Goal: Information Seeking & Learning: Learn about a topic

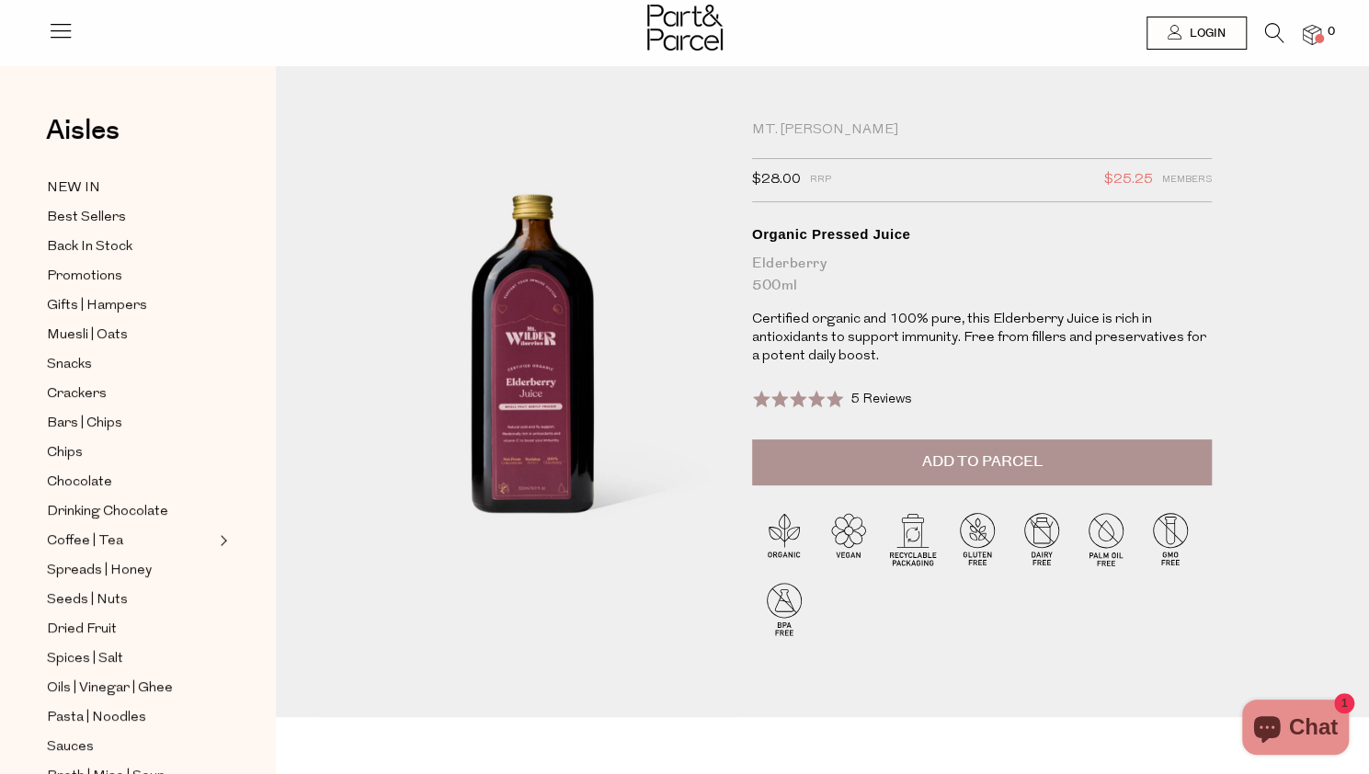
click at [769, 130] on div "Mt. Wilder" at bounding box center [982, 130] width 460 height 18
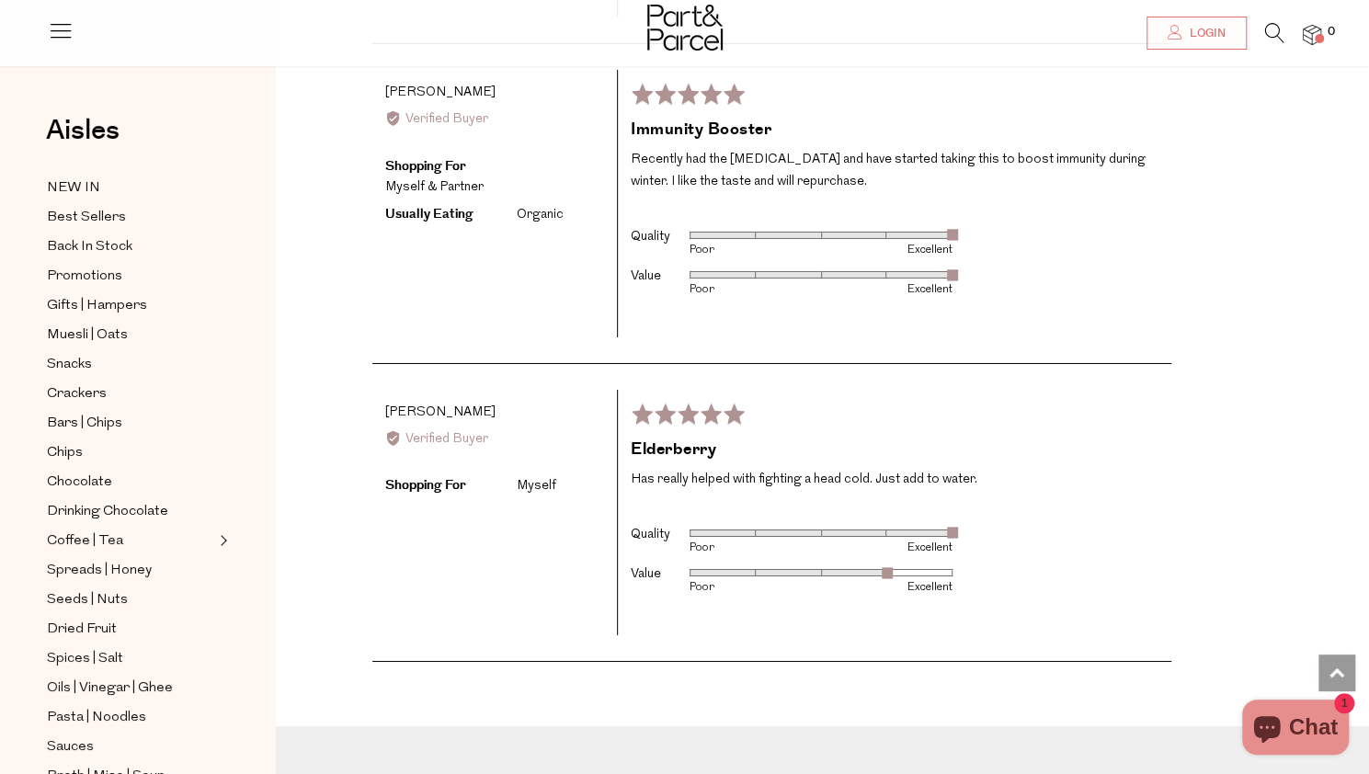
scroll to position [3619, 0]
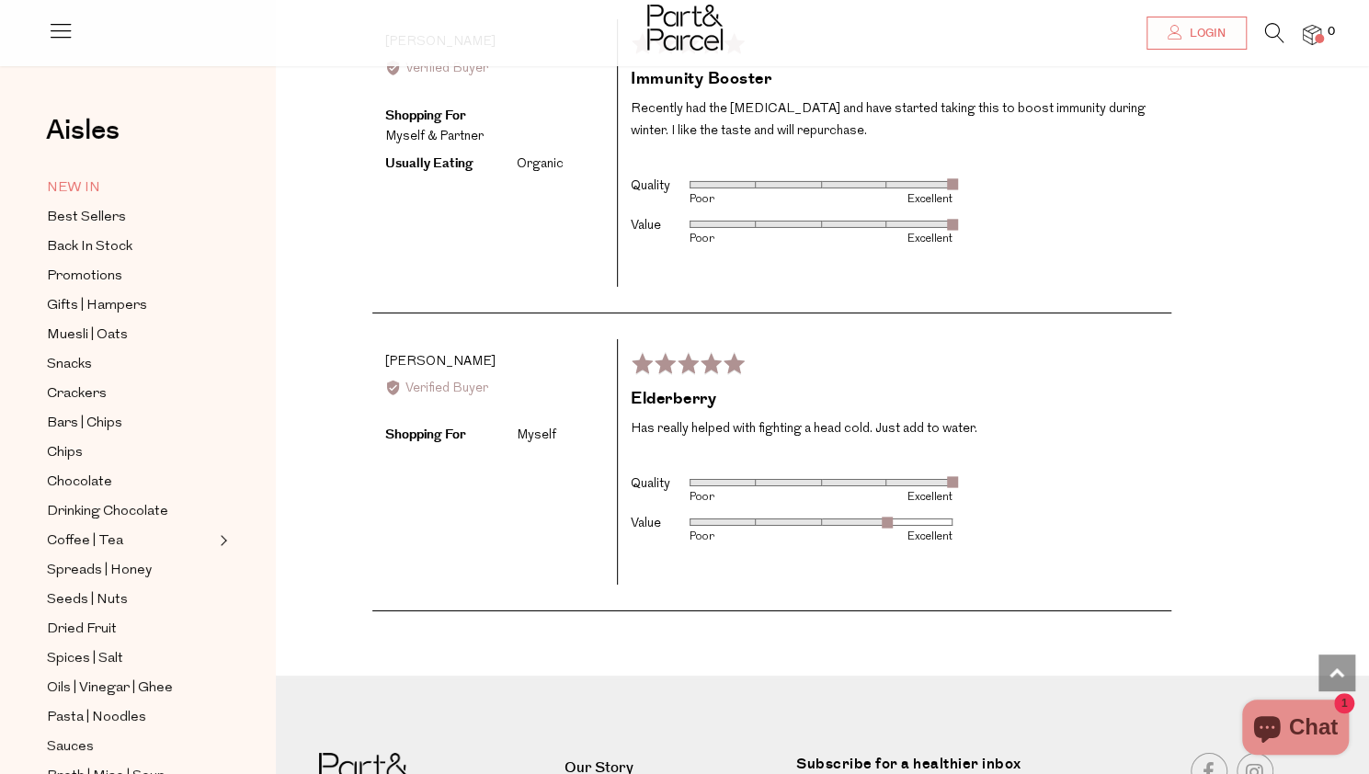
click at [52, 177] on span "NEW IN" at bounding box center [73, 188] width 53 height 22
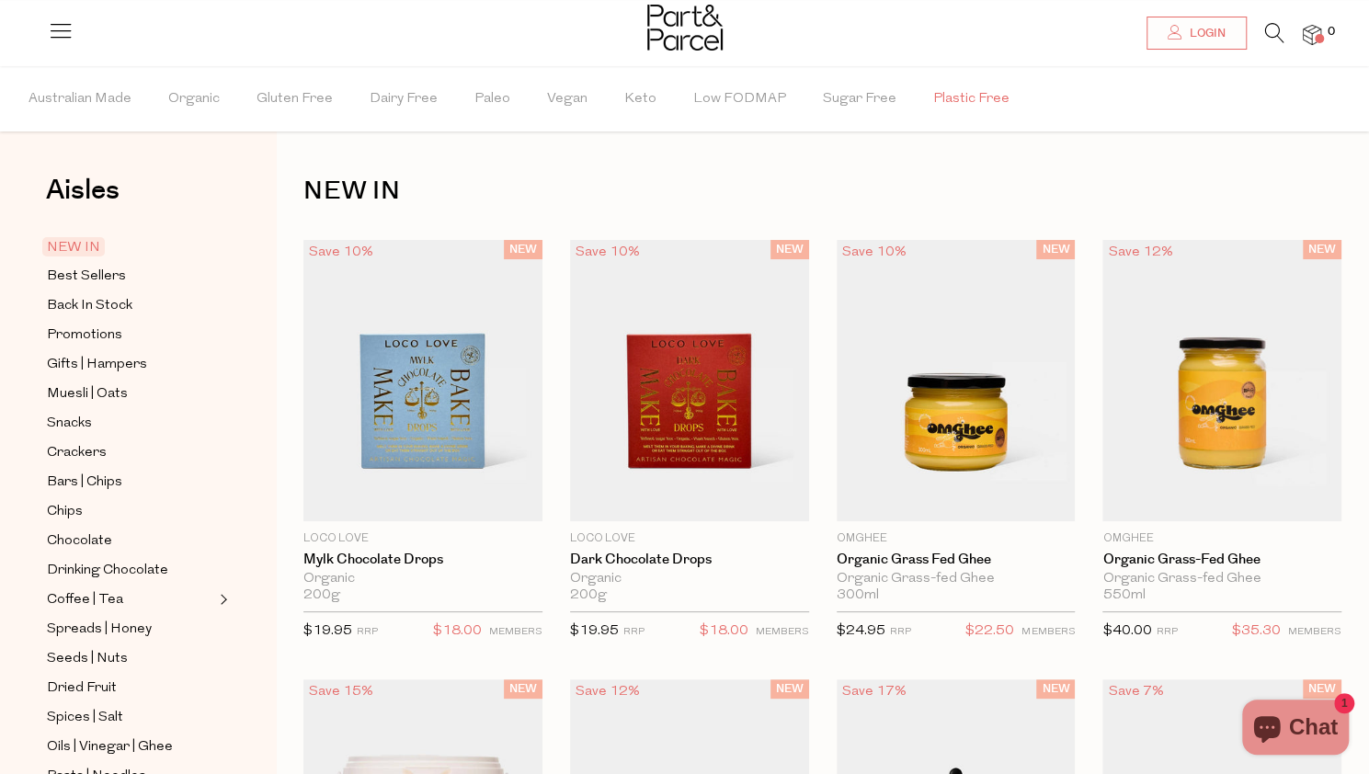
scroll to position [158, 0]
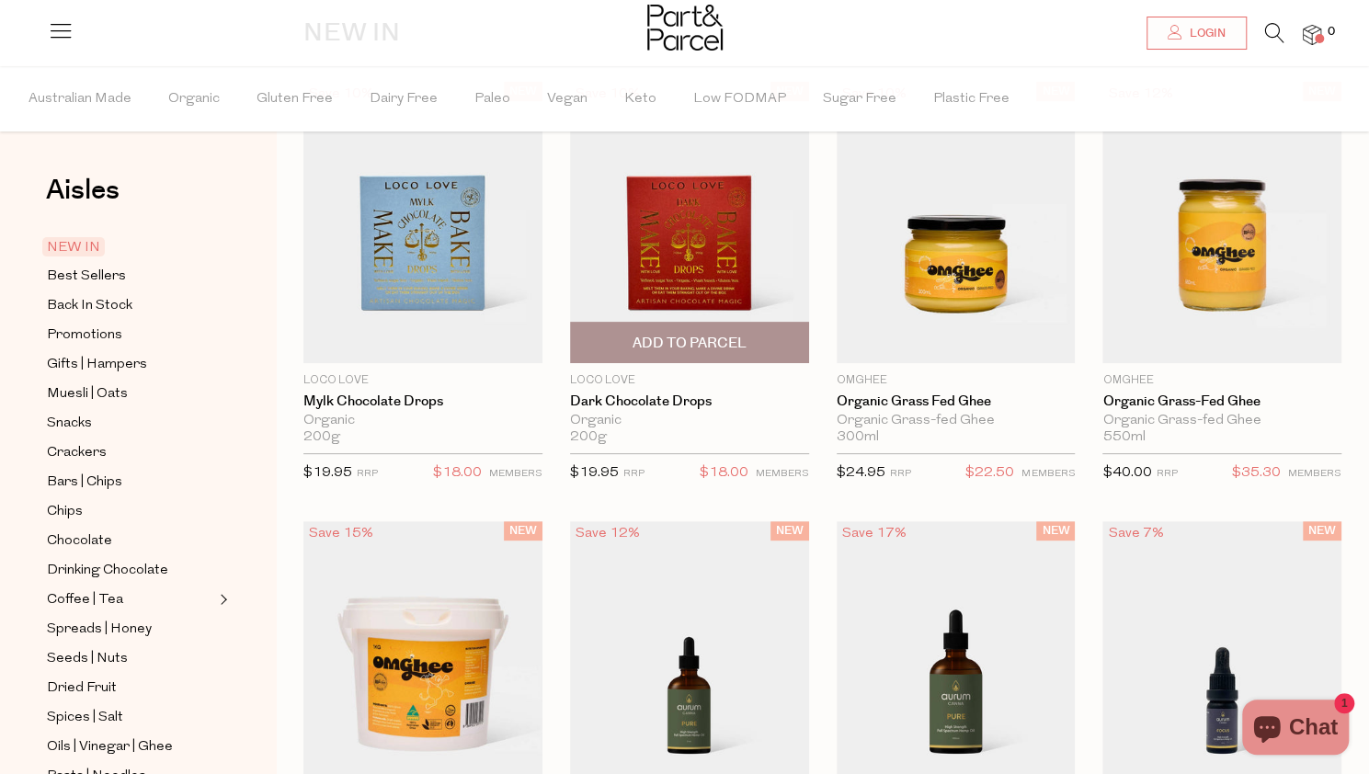
drag, startPoint x: 606, startPoint y: 381, endPoint x: 583, endPoint y: 261, distance: 121.7
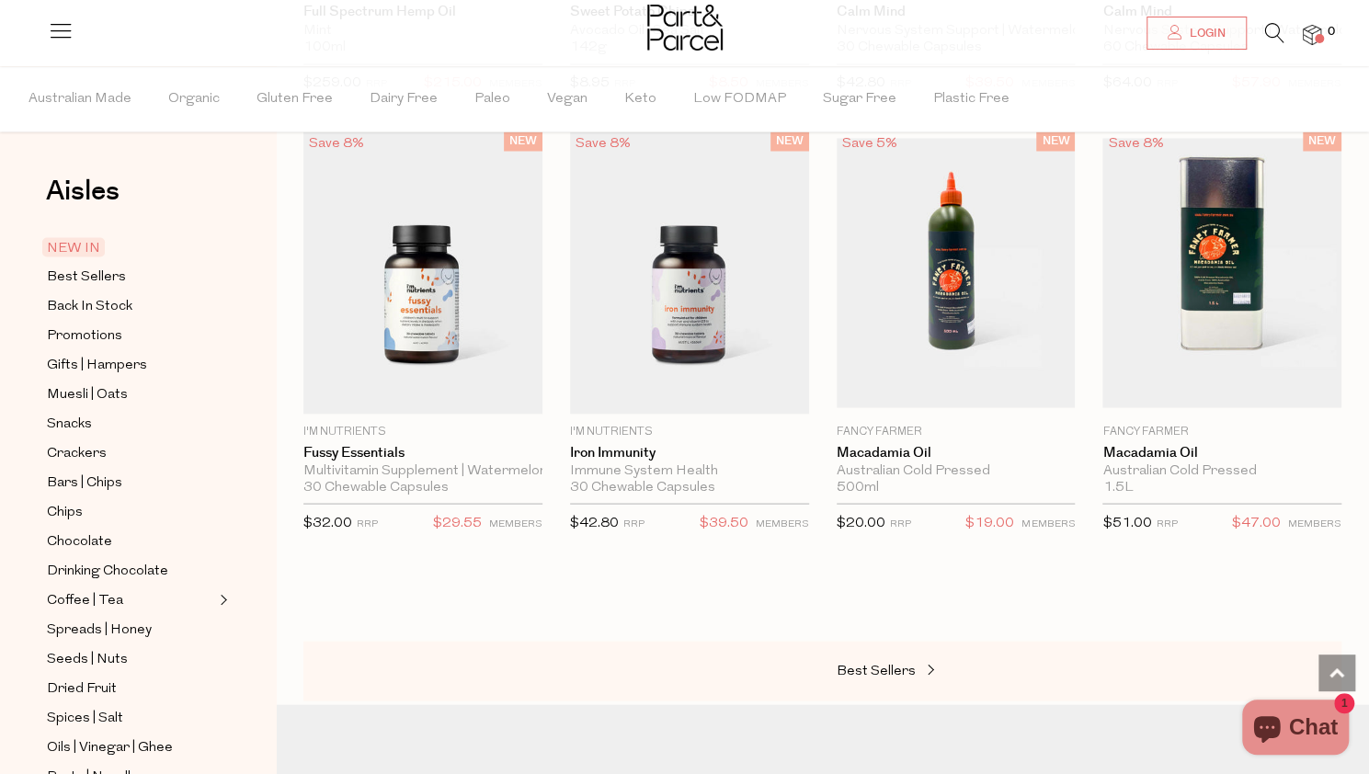
scroll to position [1899, 0]
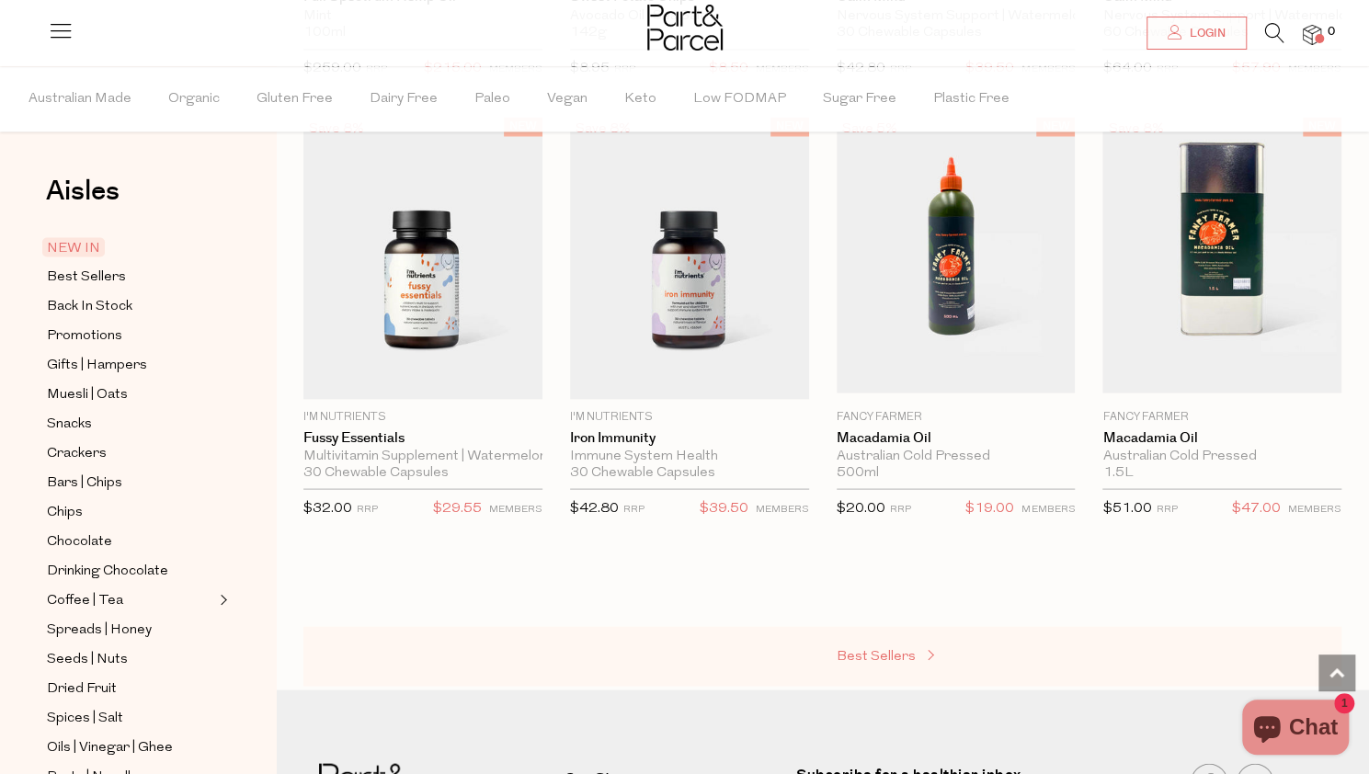
click at [883, 649] on span "Best Sellers" at bounding box center [875, 656] width 79 height 14
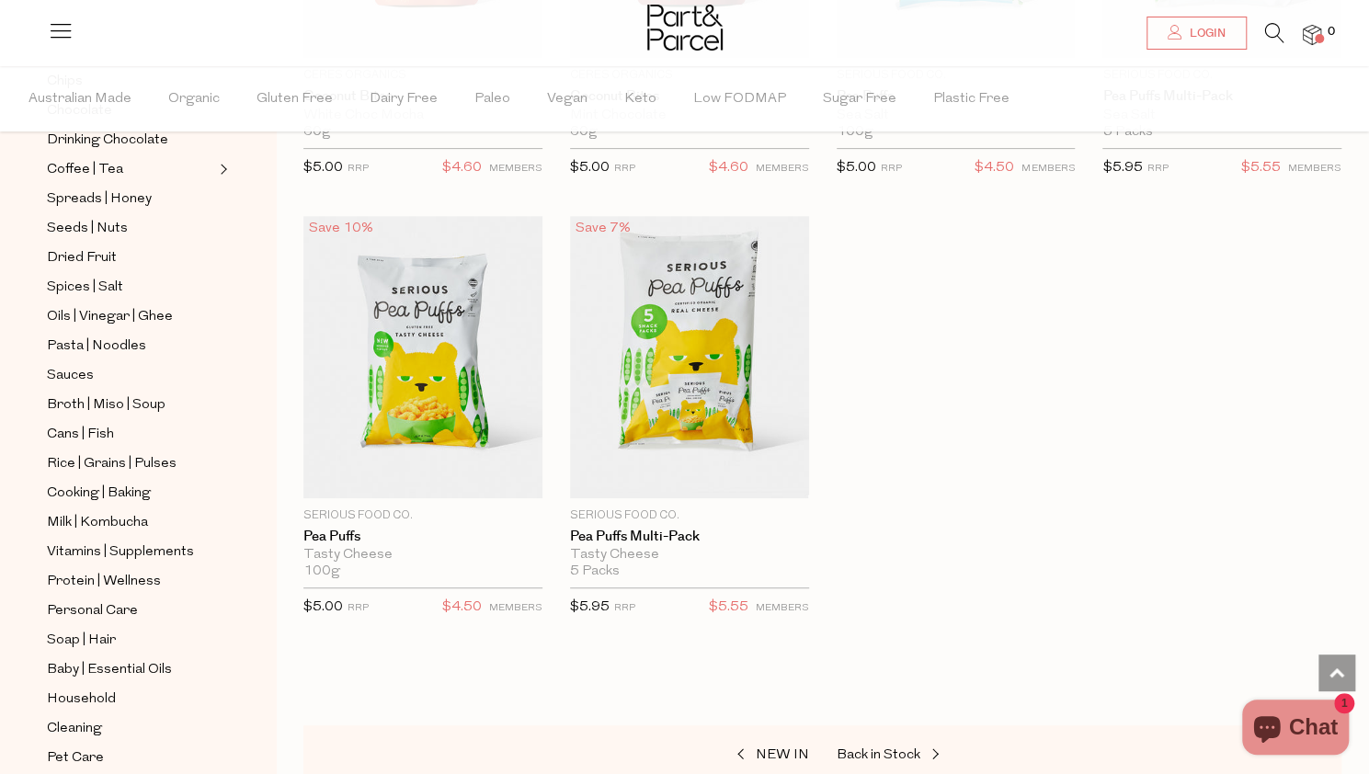
scroll to position [505, 0]
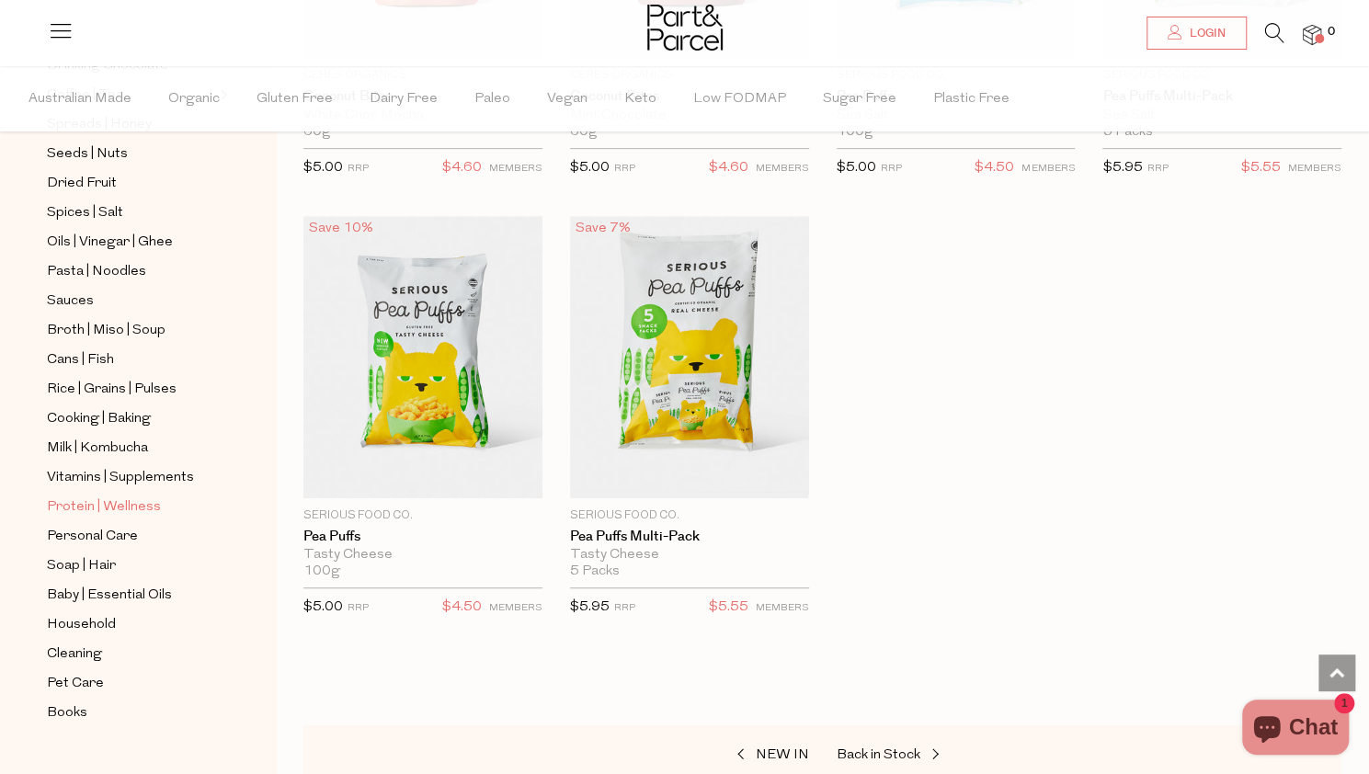
click at [80, 496] on span "Protein | Wellness" at bounding box center [104, 507] width 114 height 22
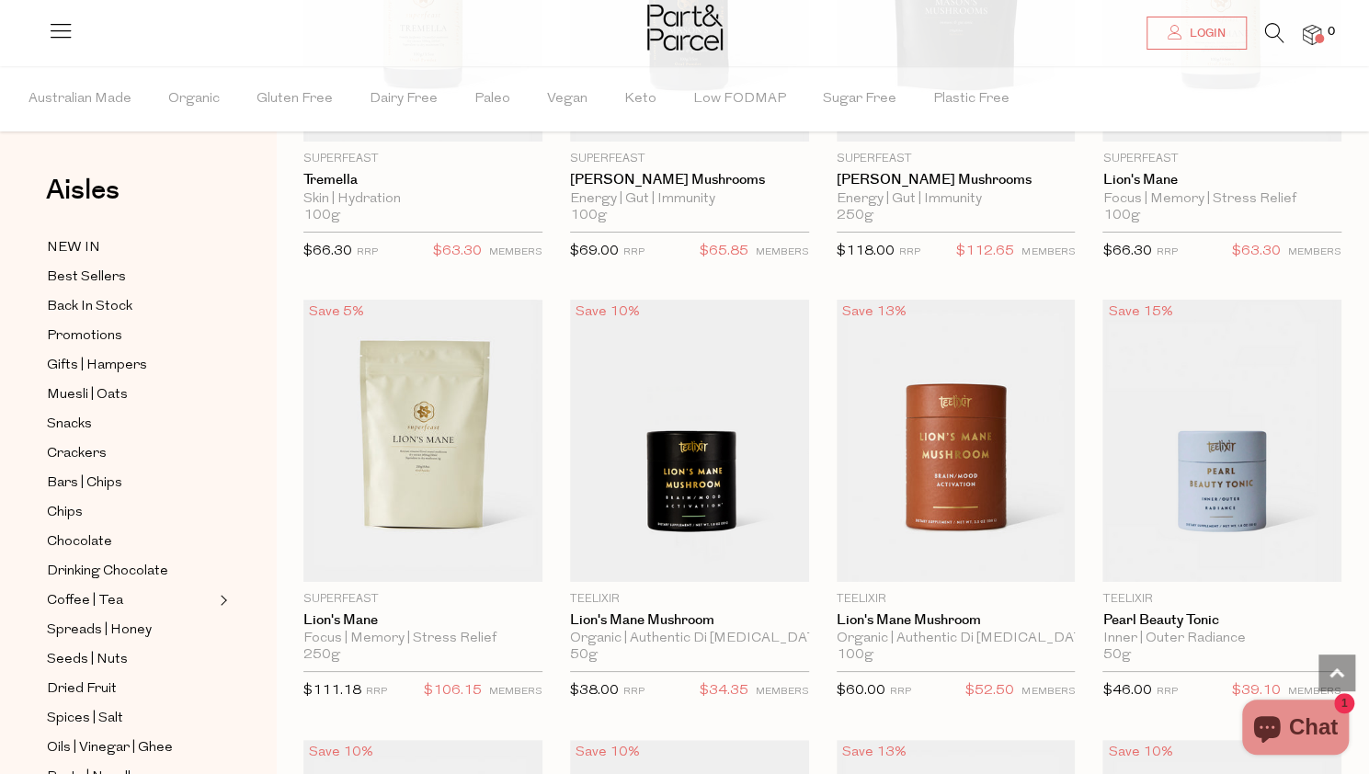
scroll to position [3917, 0]
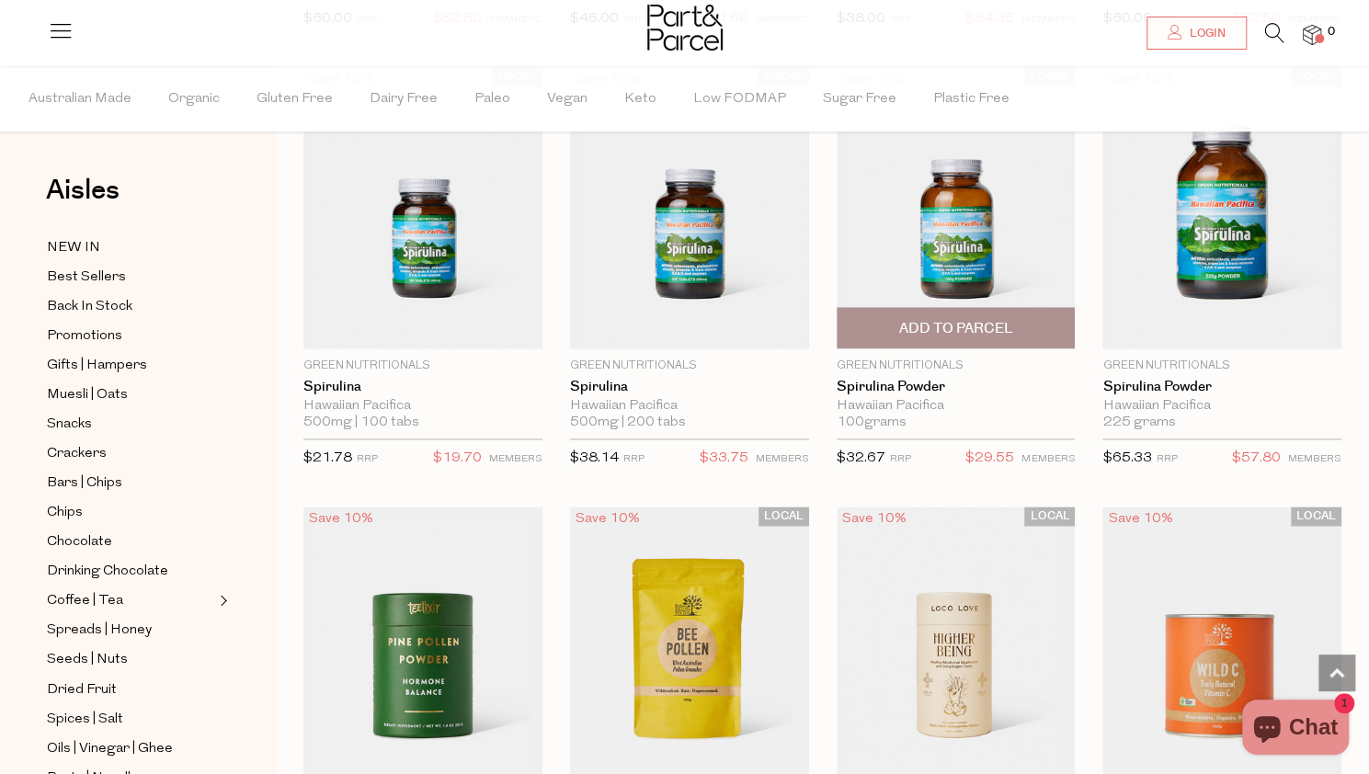
scroll to position [5675, 0]
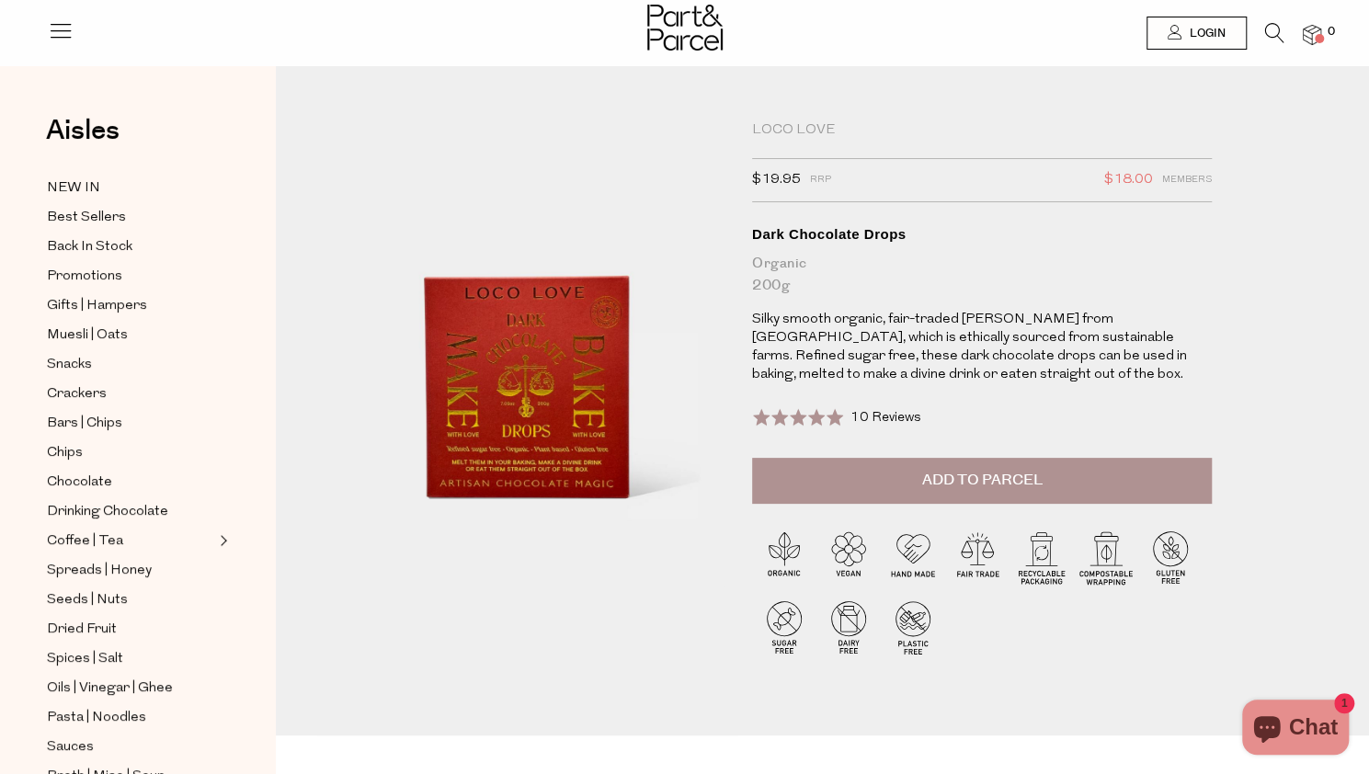
click at [805, 121] on div "Loco Love" at bounding box center [982, 130] width 460 height 18
click at [51, 34] on icon at bounding box center [61, 30] width 26 height 26
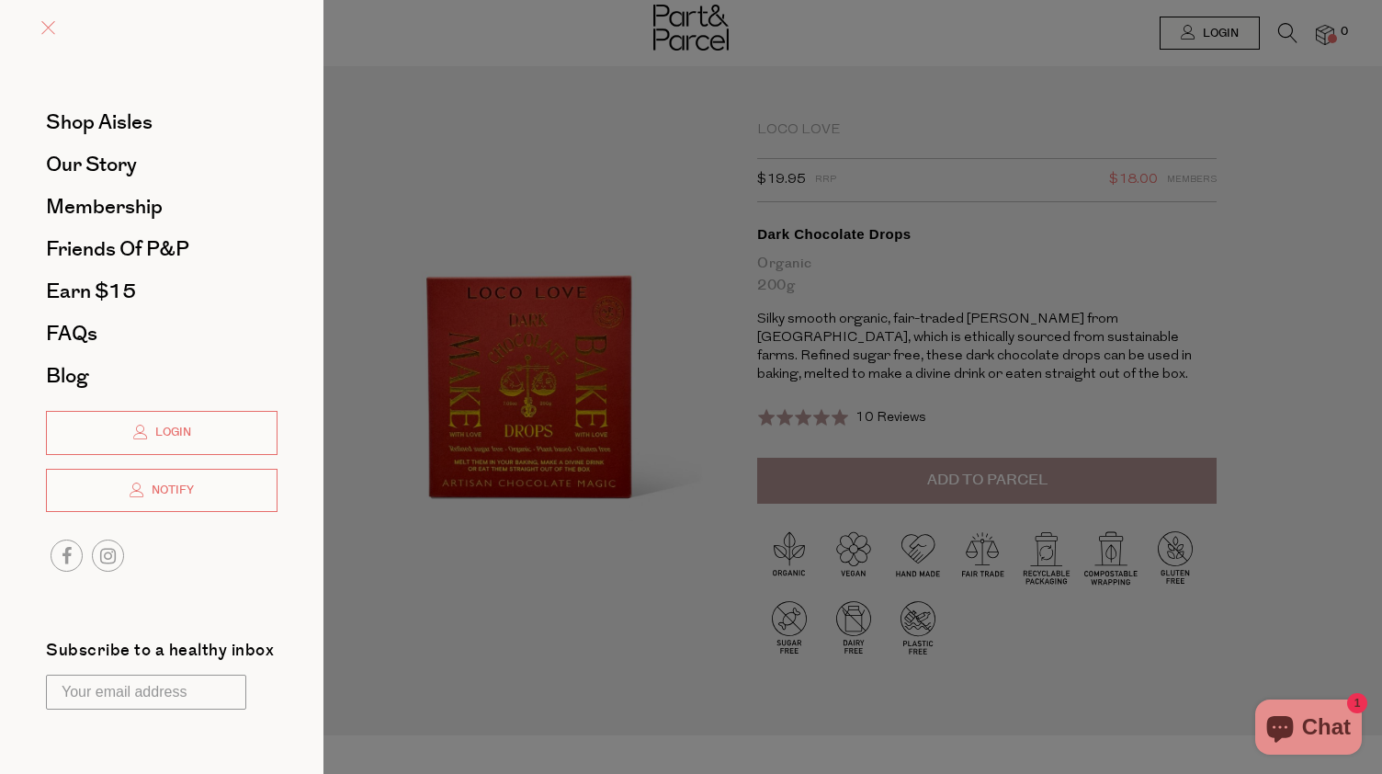
click at [44, 20] on link at bounding box center [48, 29] width 14 height 19
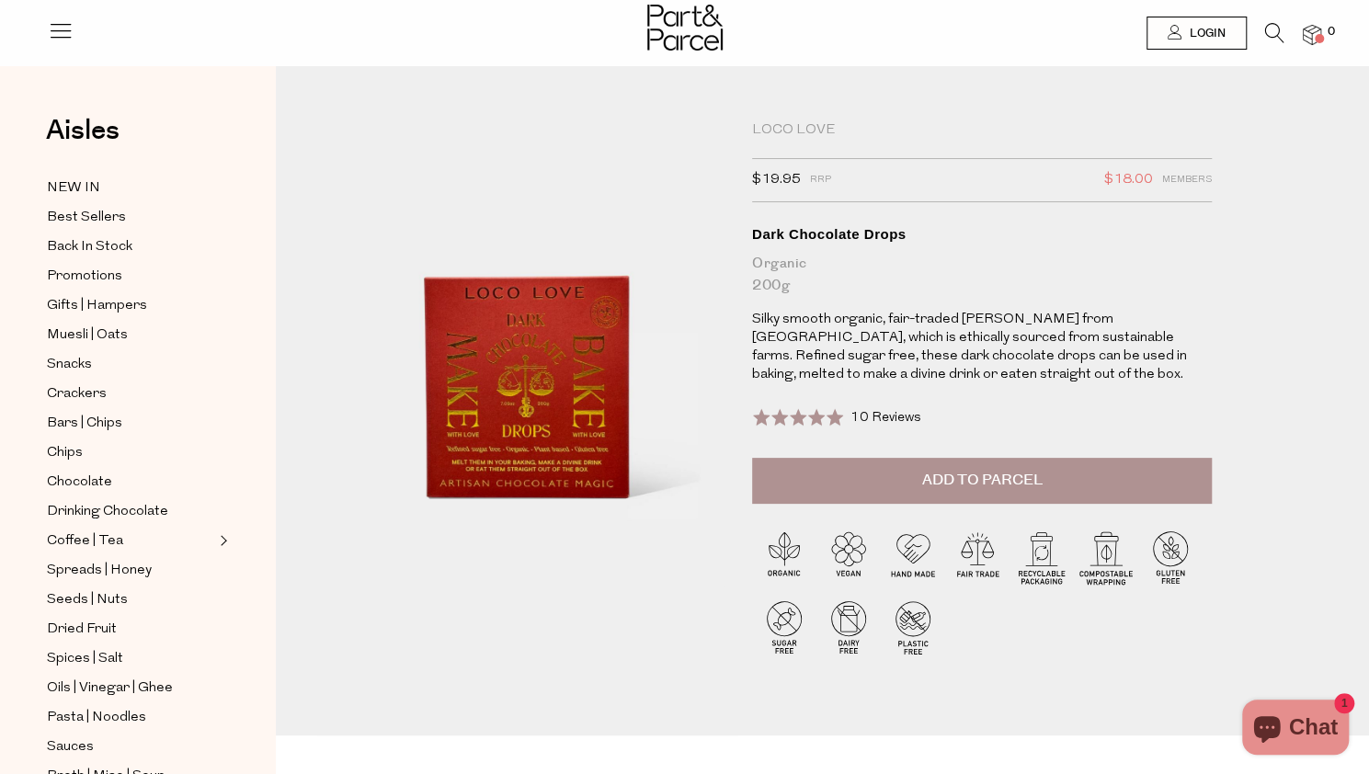
click at [1265, 40] on icon at bounding box center [1274, 33] width 19 height 20
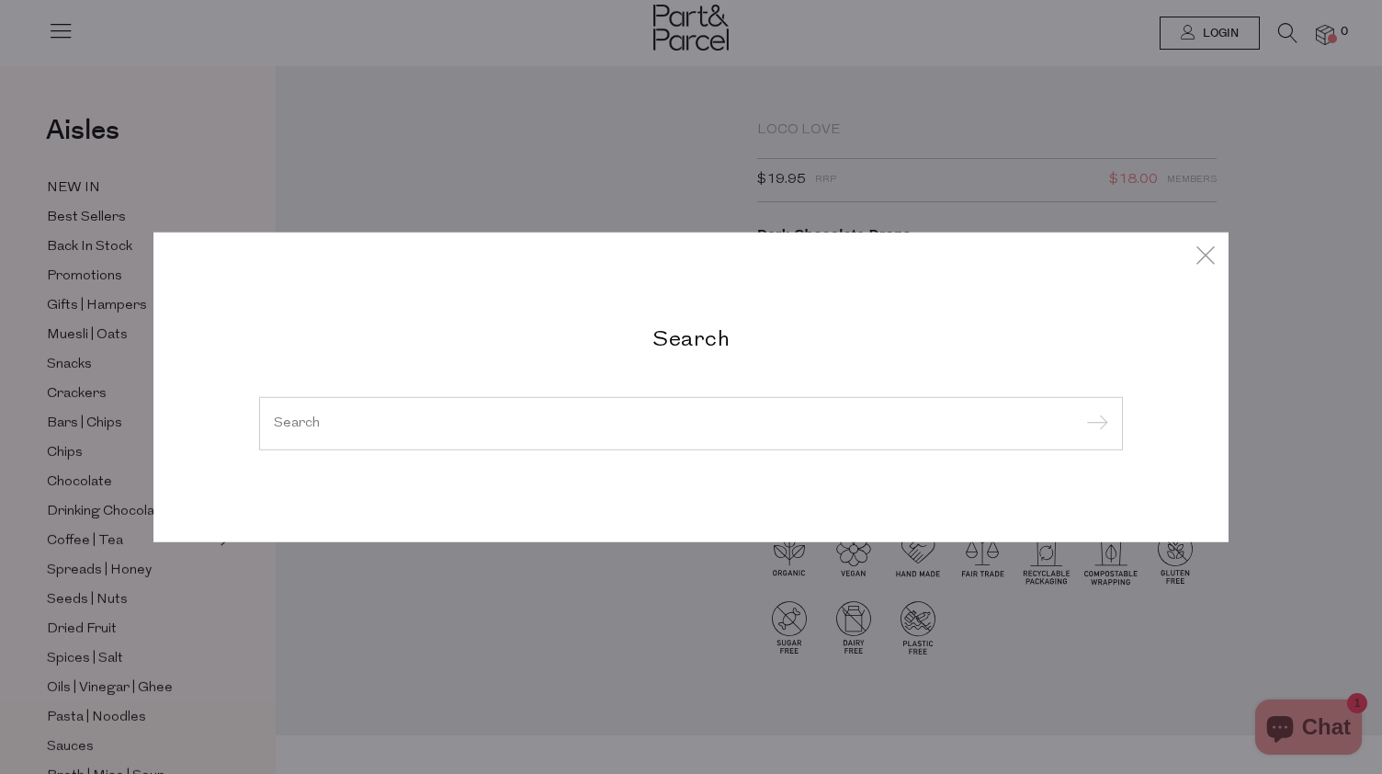
click at [631, 435] on div at bounding box center [691, 423] width 864 height 53
click at [575, 416] on input "search" at bounding box center [691, 423] width 835 height 14
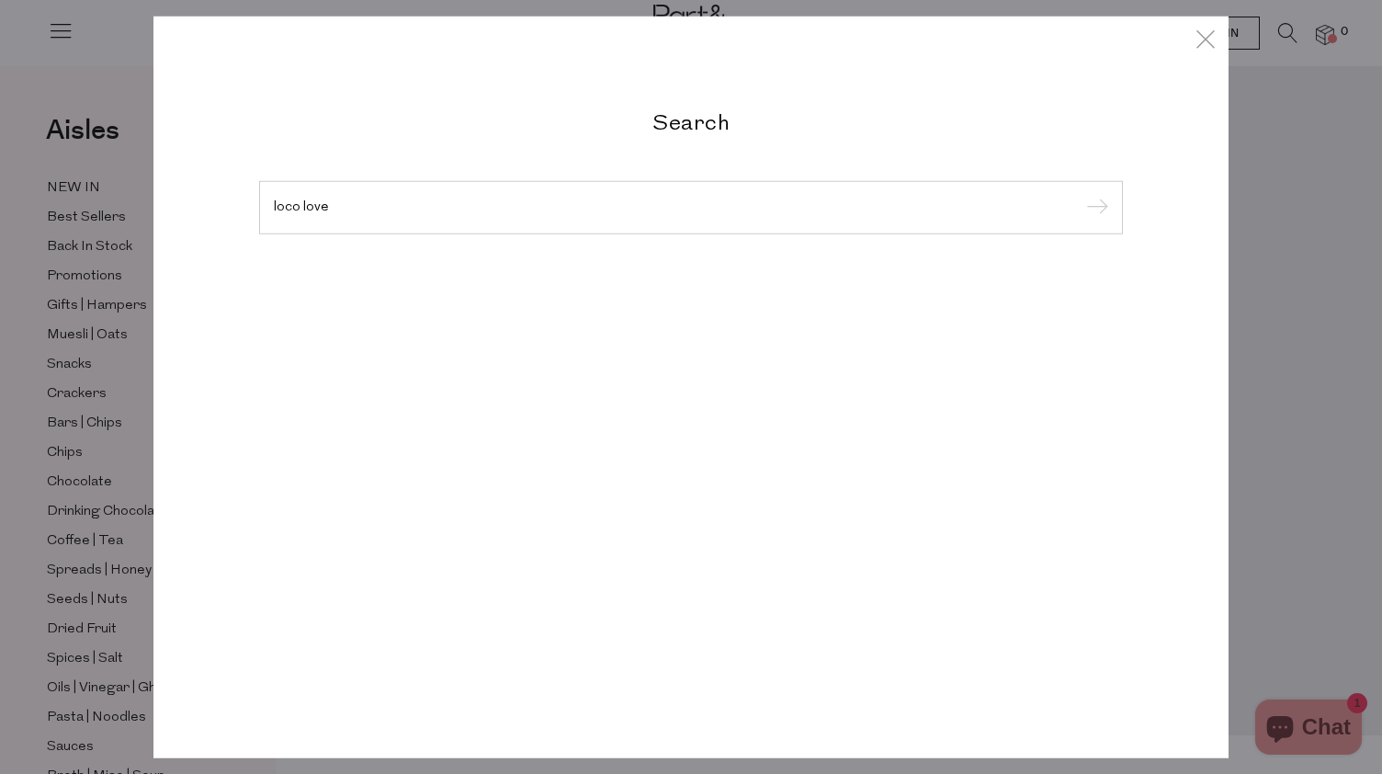
type input "loco love"
click at [1081, 195] on input "submit" at bounding box center [1095, 209] width 28 height 28
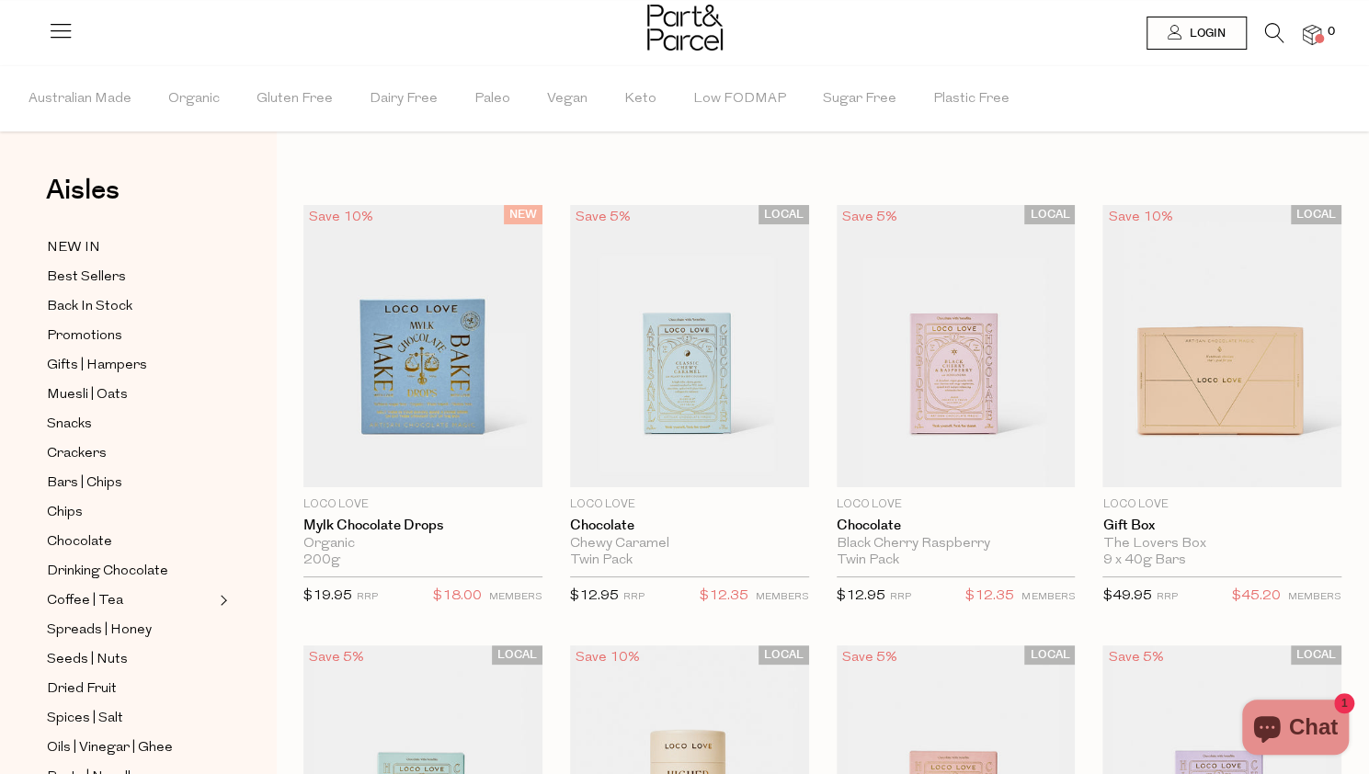
click at [1268, 28] on icon at bounding box center [1274, 33] width 19 height 20
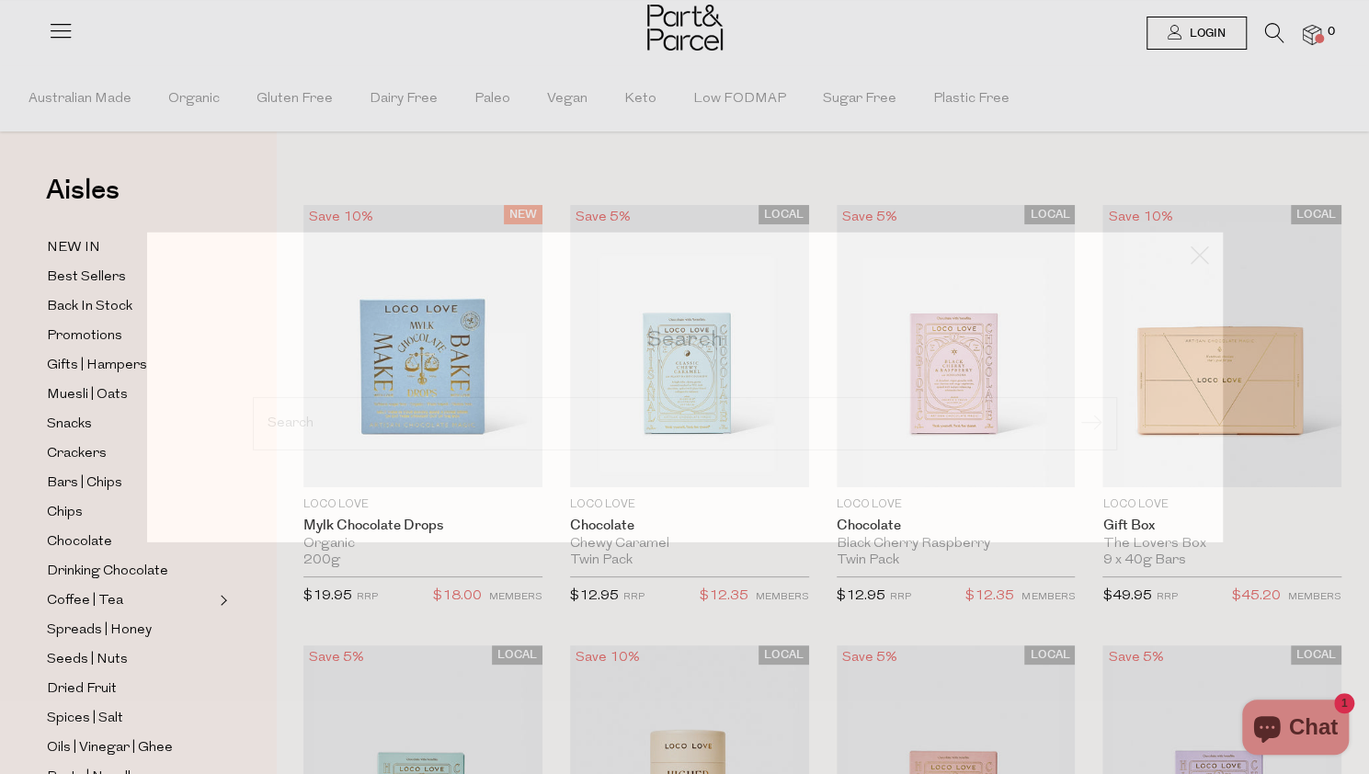
click at [1268, 28] on div "Search" at bounding box center [684, 387] width 1369 height 774
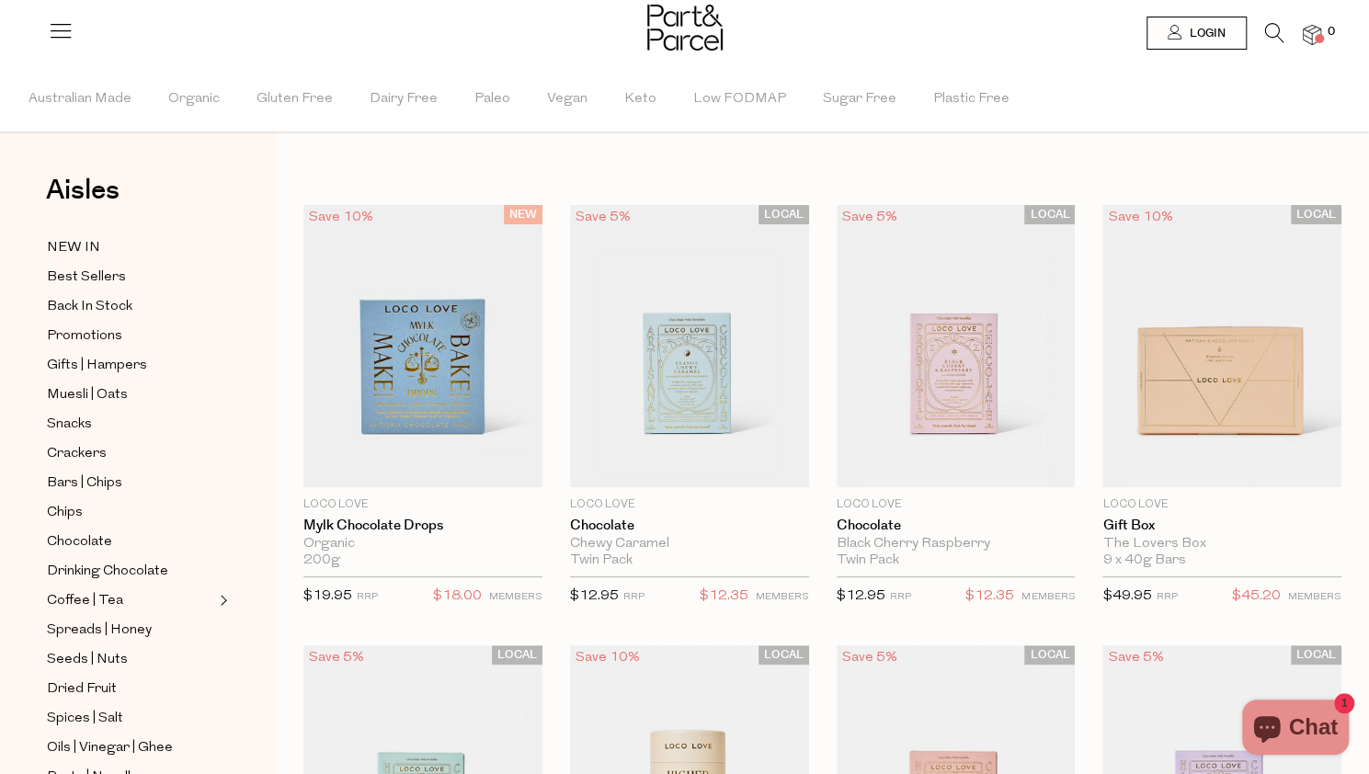
click at [1267, 36] on icon at bounding box center [1274, 33] width 19 height 20
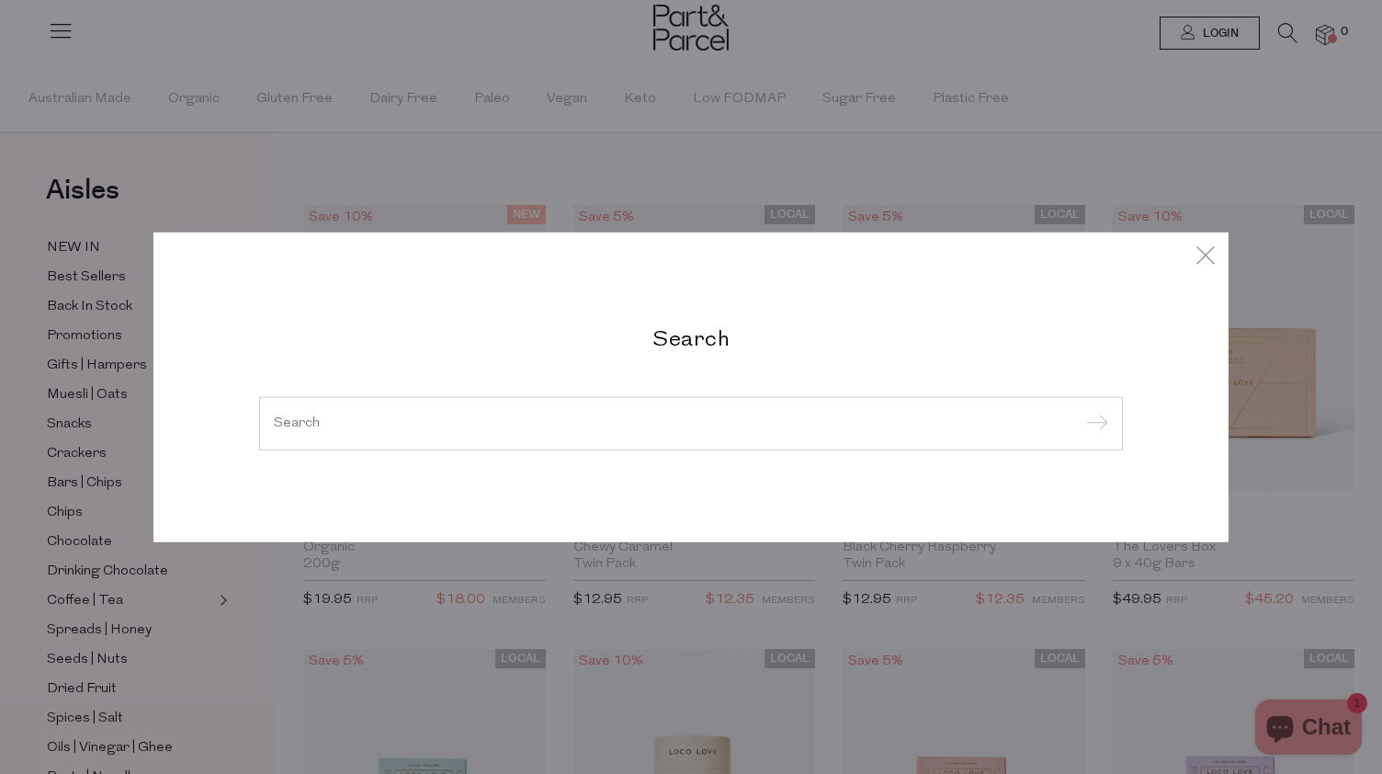
click at [644, 422] on input "search" at bounding box center [691, 423] width 835 height 14
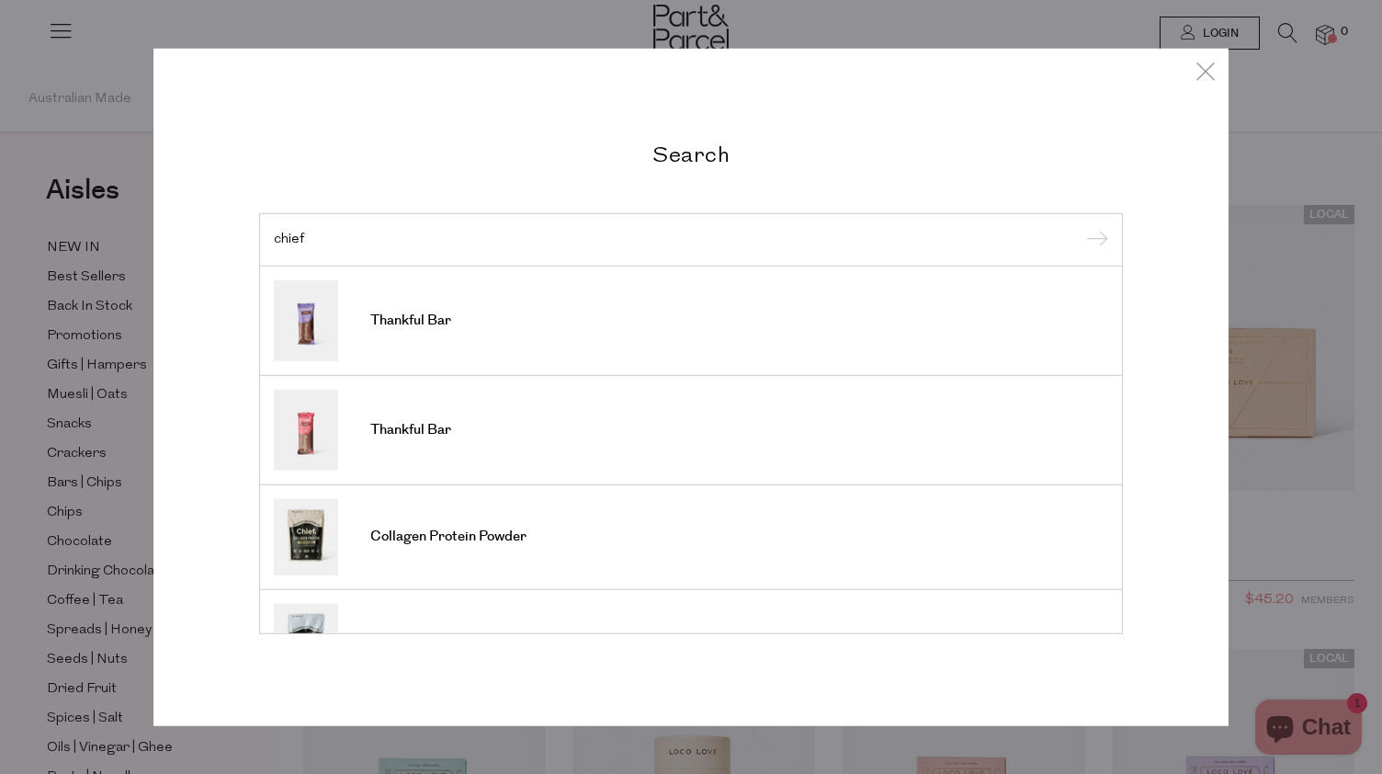
type input "chief"
click at [1081, 227] on input "submit" at bounding box center [1095, 241] width 28 height 28
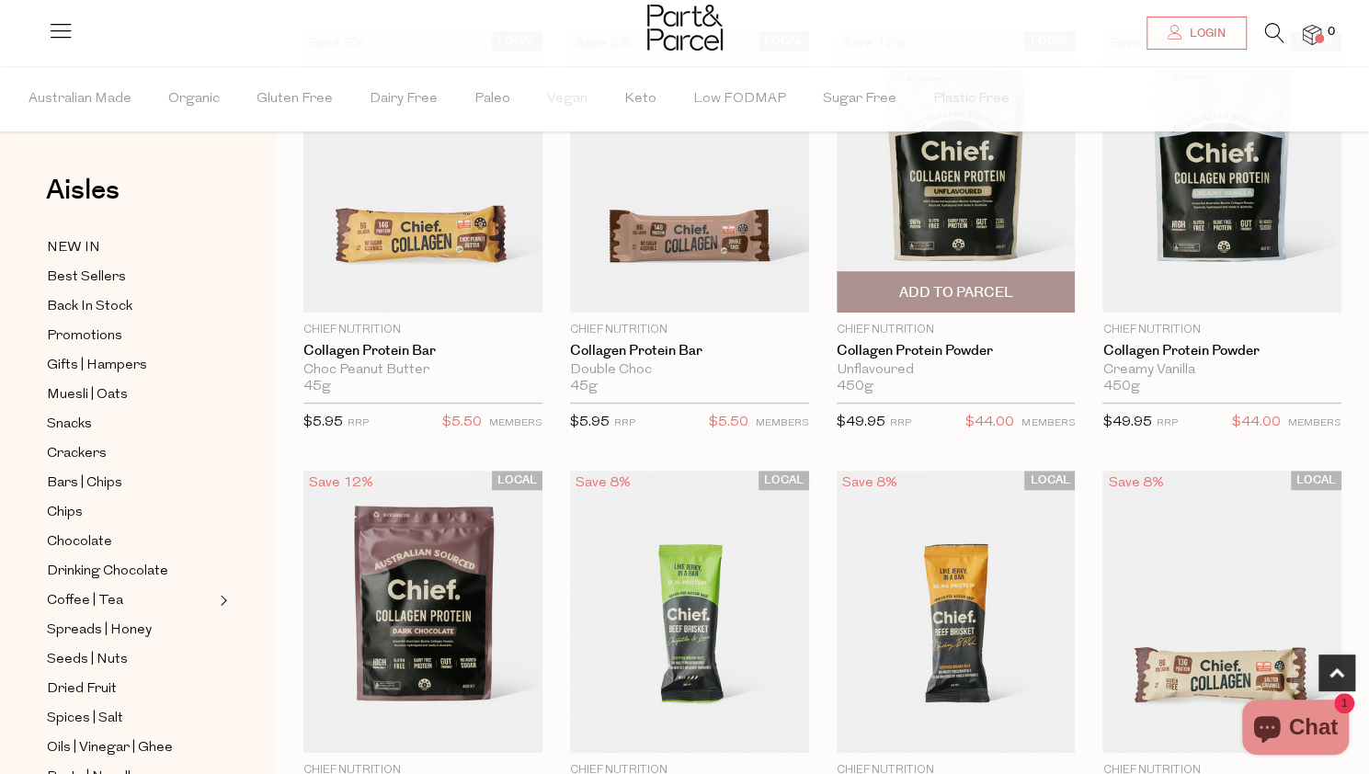
scroll to position [792, 0]
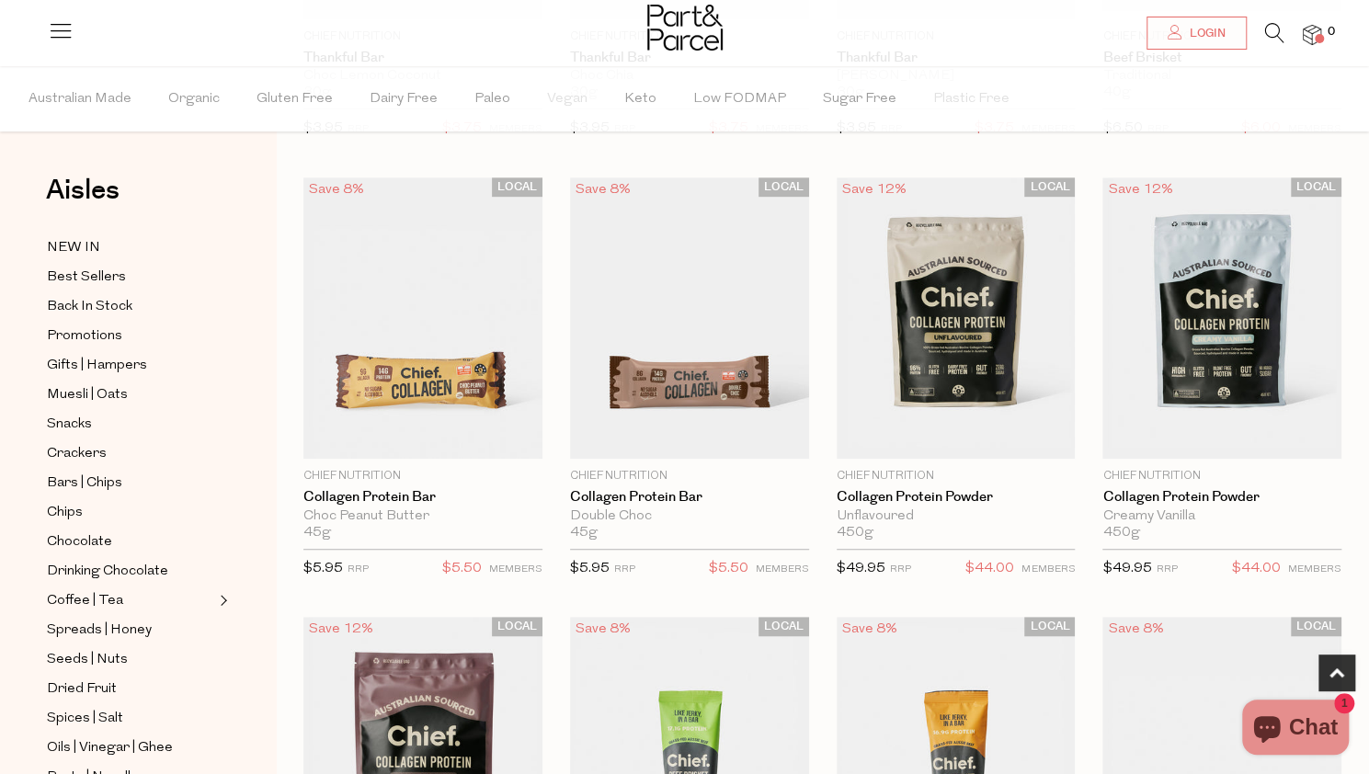
scroll to position [478, 0]
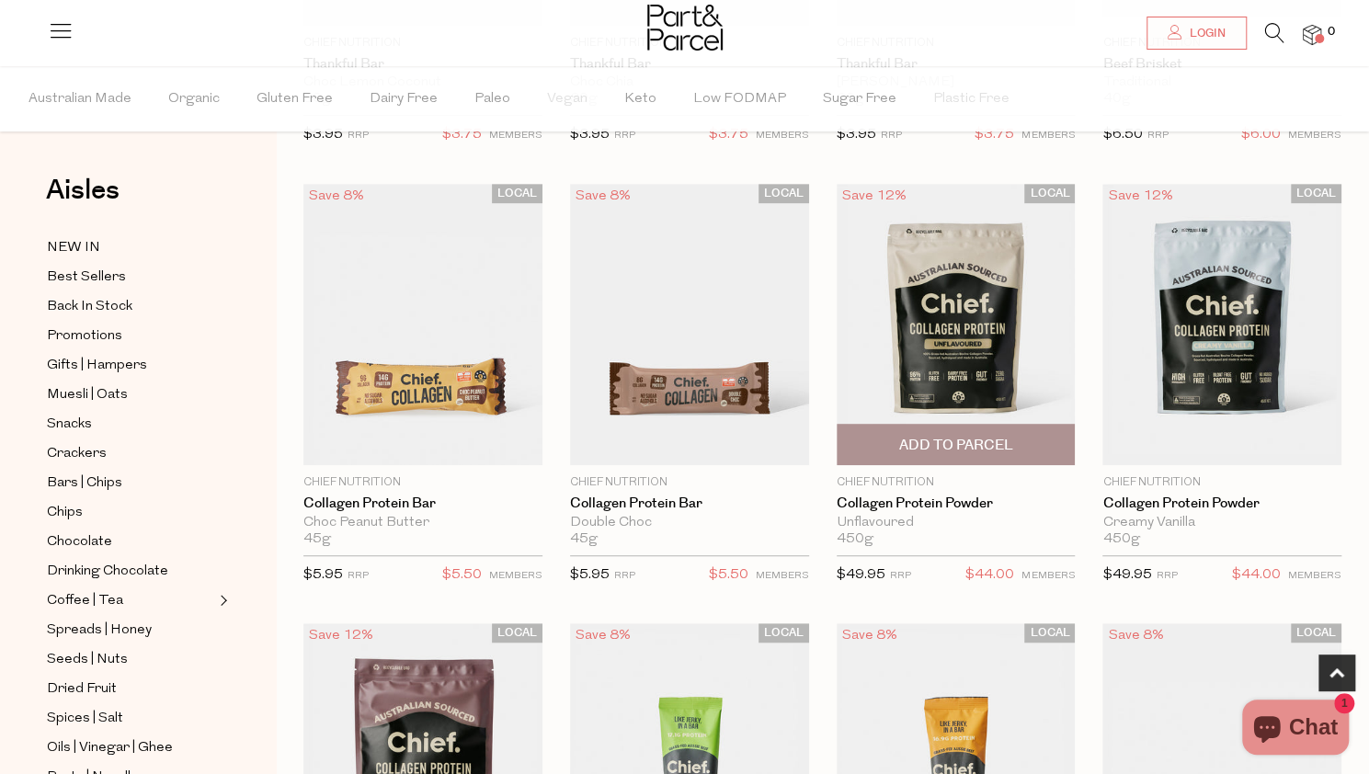
click at [946, 306] on img at bounding box center [955, 325] width 239 height 282
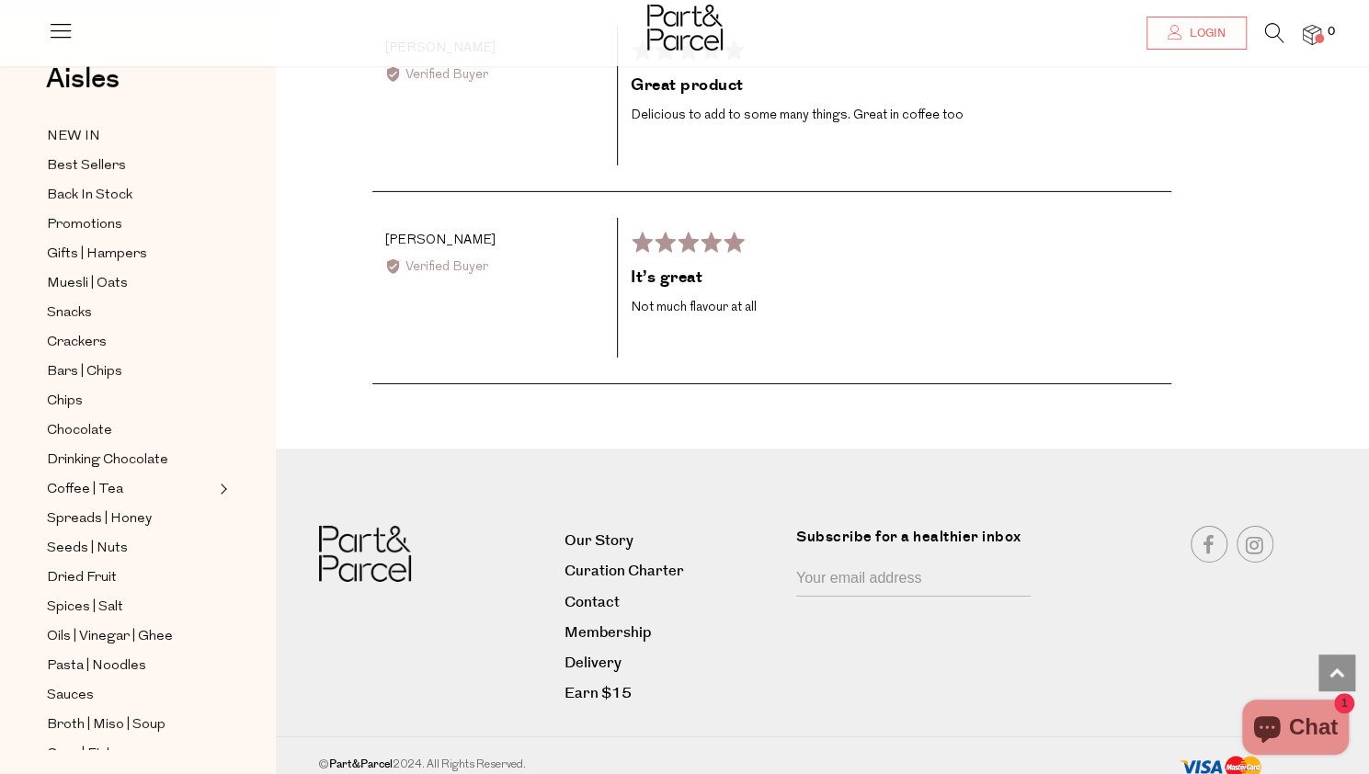
scroll to position [3393, 0]
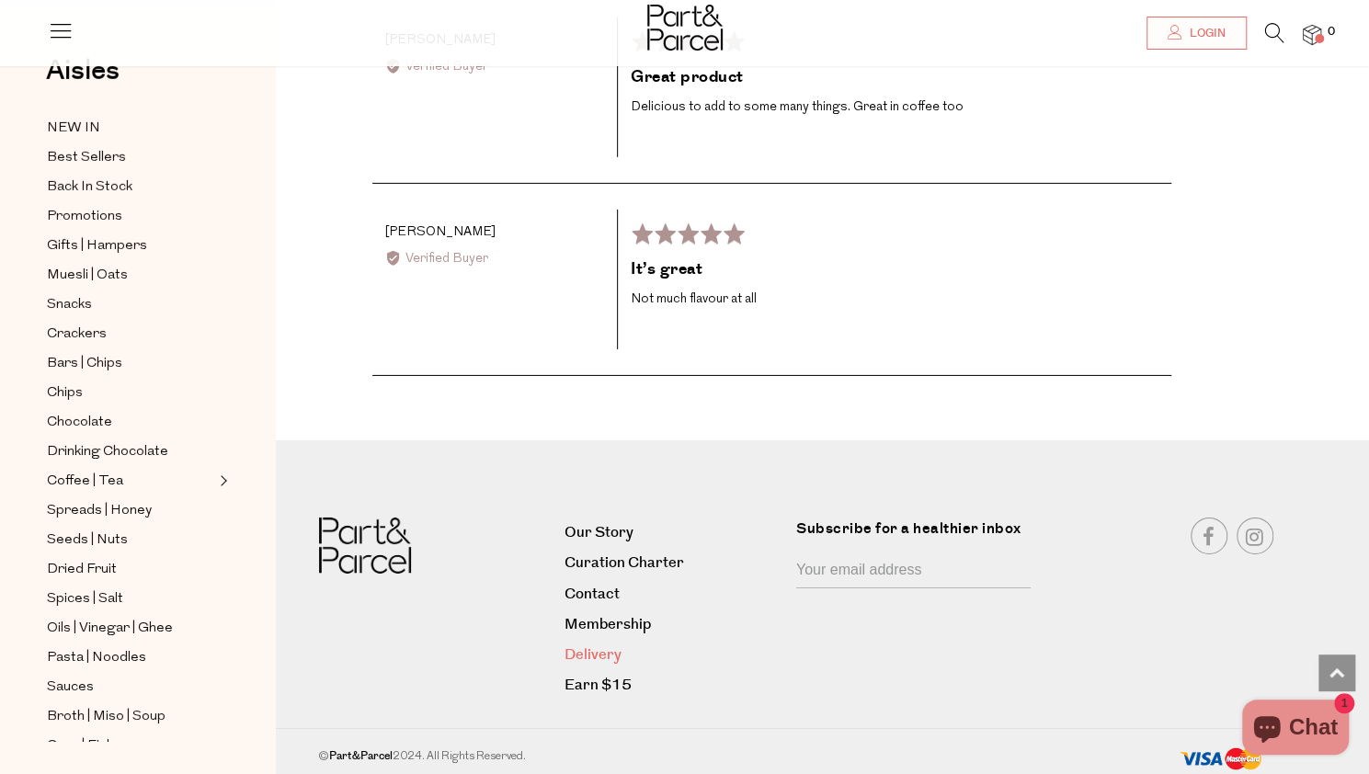
click at [603, 646] on link "Delivery" at bounding box center [673, 654] width 218 height 25
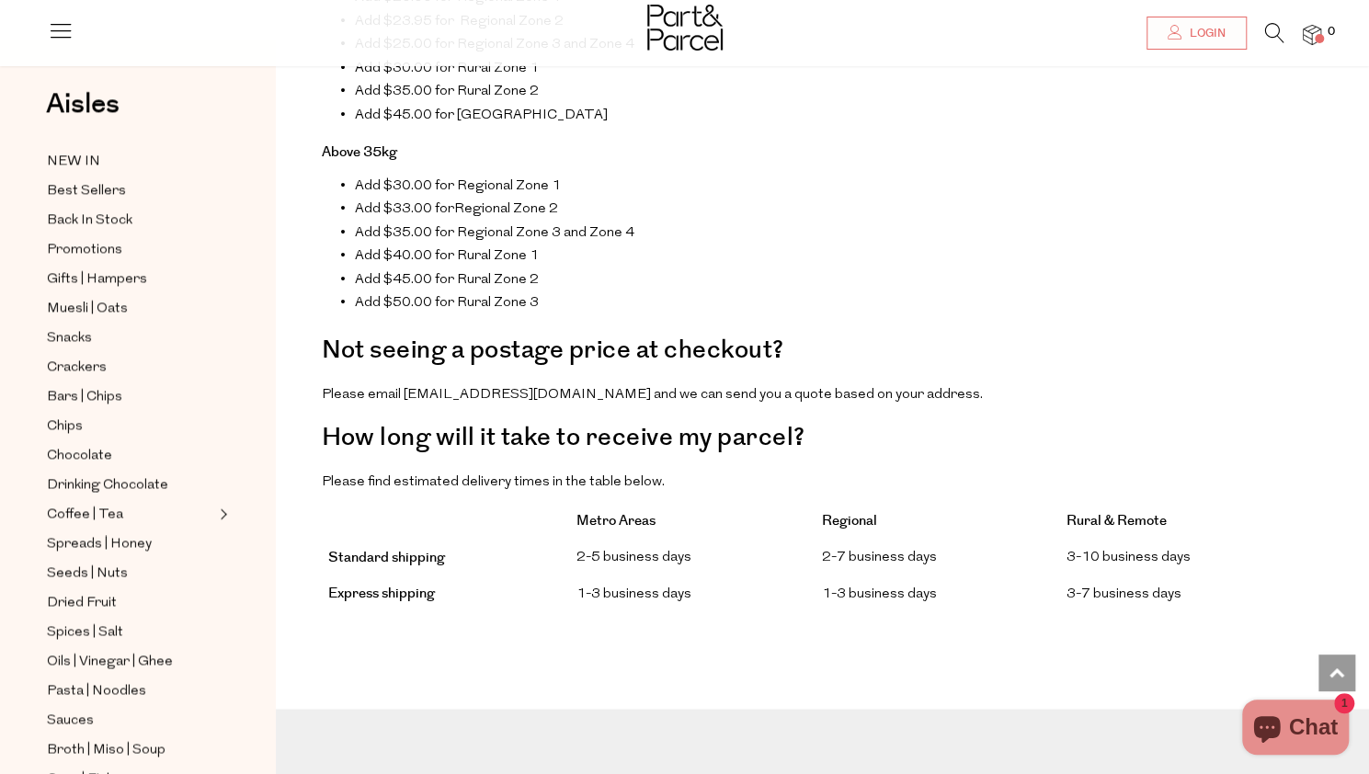
scroll to position [1564, 0]
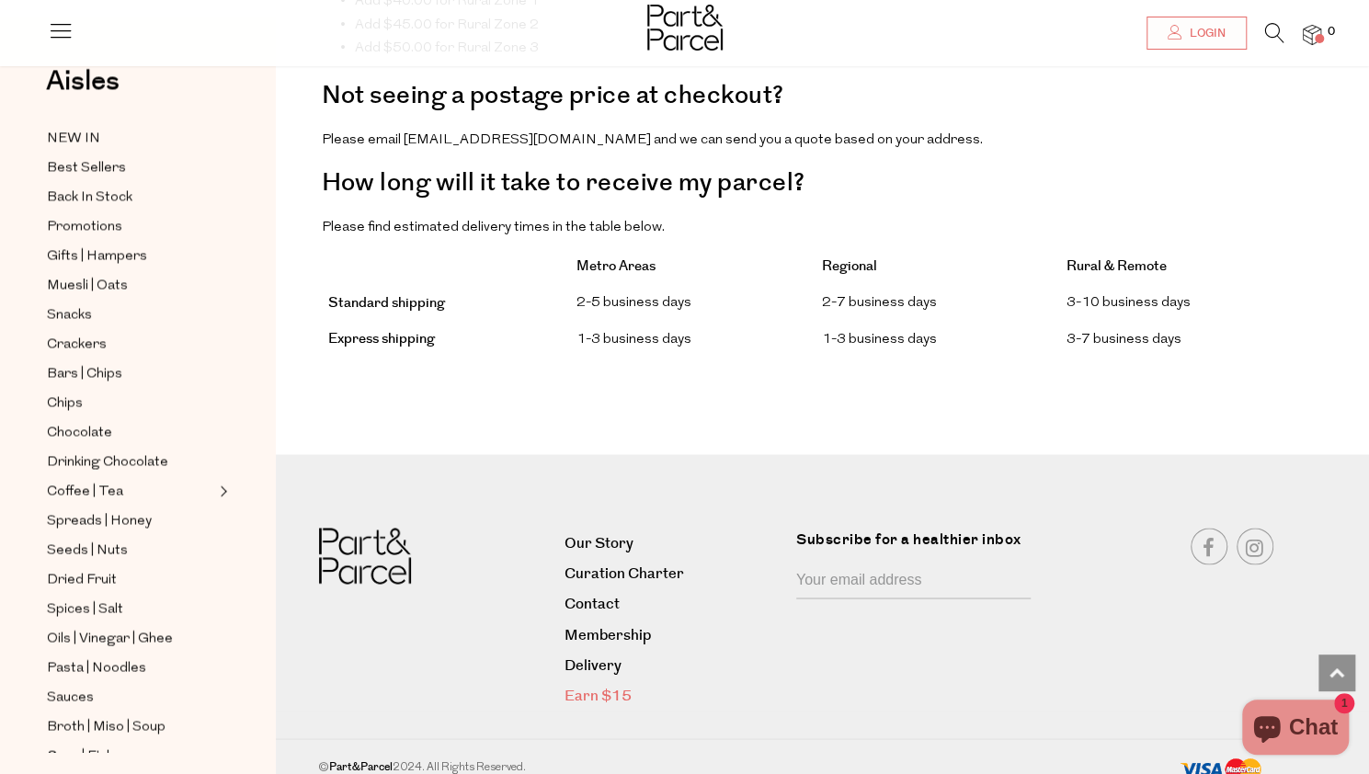
click at [590, 683] on link "Earn $15" at bounding box center [673, 695] width 218 height 25
